Goal: Transaction & Acquisition: Purchase product/service

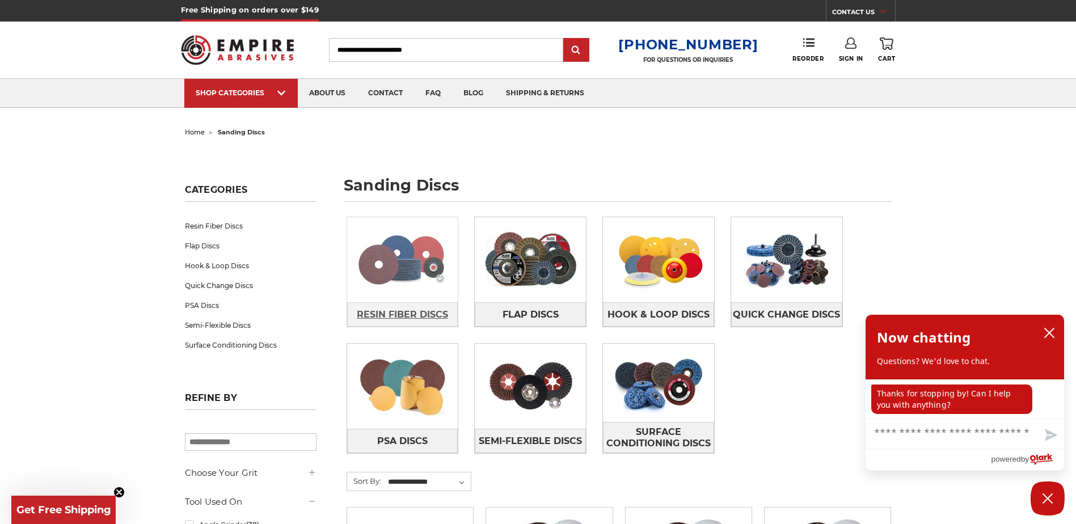
click at [389, 311] on span "Resin Fiber Discs" at bounding box center [402, 314] width 91 height 19
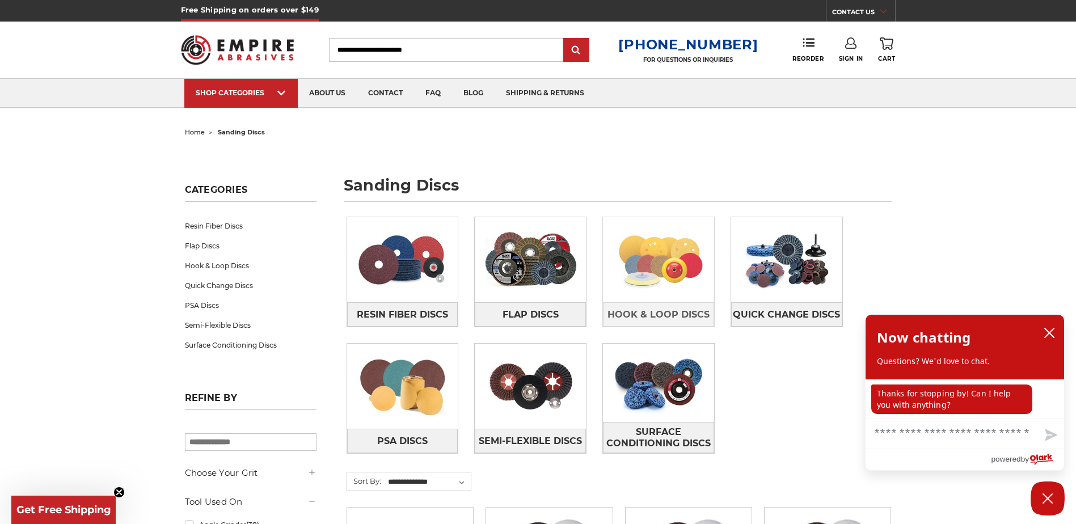
click at [655, 277] on img at bounding box center [658, 260] width 111 height 78
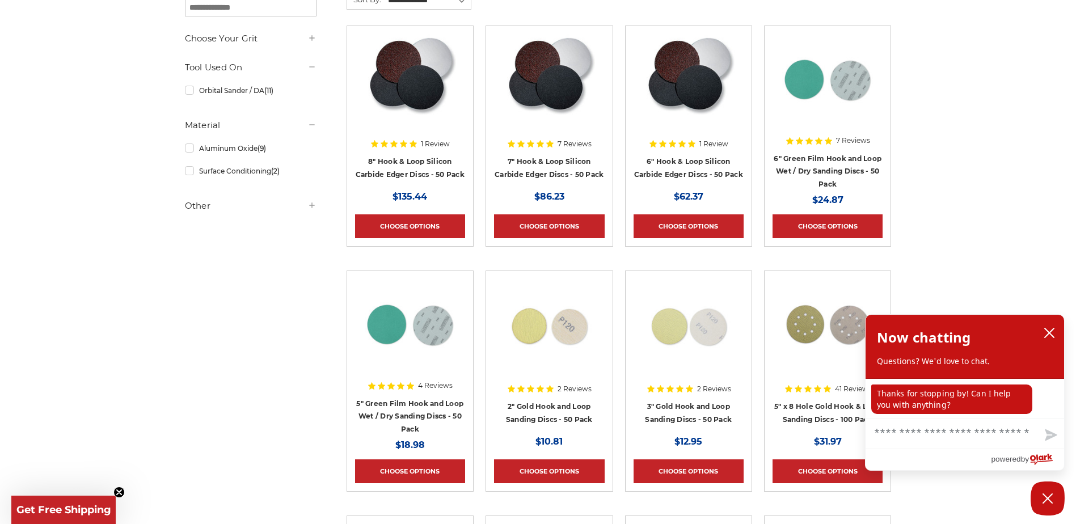
scroll to position [227, 0]
